Goal: Find specific page/section

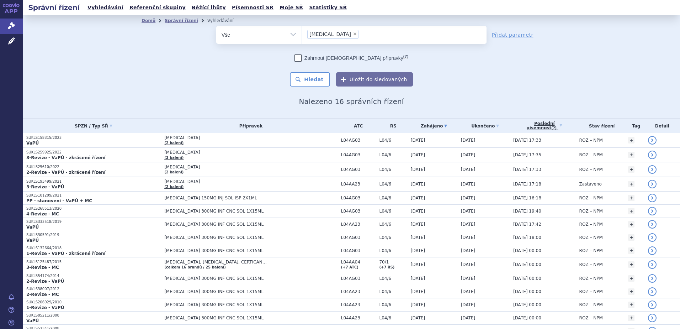
click at [353, 33] on span "×" at bounding box center [355, 34] width 4 height 4
click at [302, 33] on select "[MEDICAL_DATA]" at bounding box center [302, 35] width 0 height 18
select select
paste input "L01DB01"
type input "L01DB01"
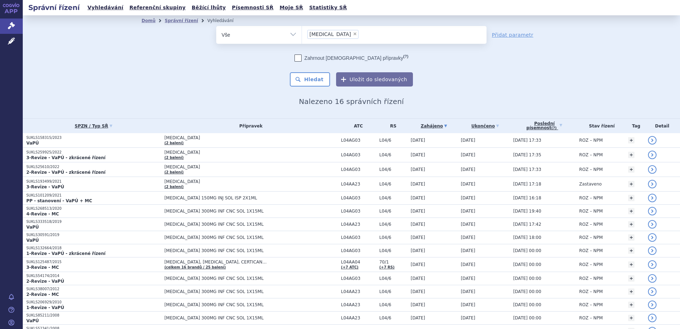
select select "L01DB01"
click at [310, 79] on button "Hledat" at bounding box center [310, 79] width 40 height 14
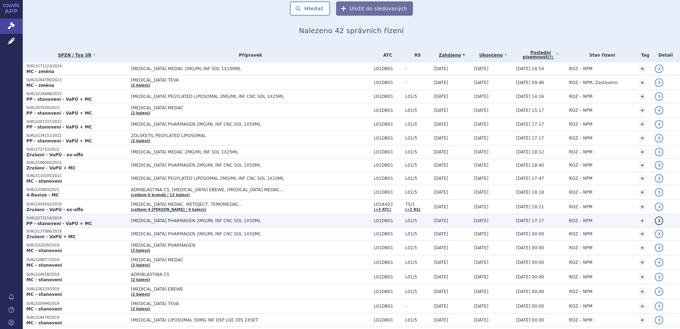
scroll to position [95, 0]
